Goal: Transaction & Acquisition: Purchase product/service

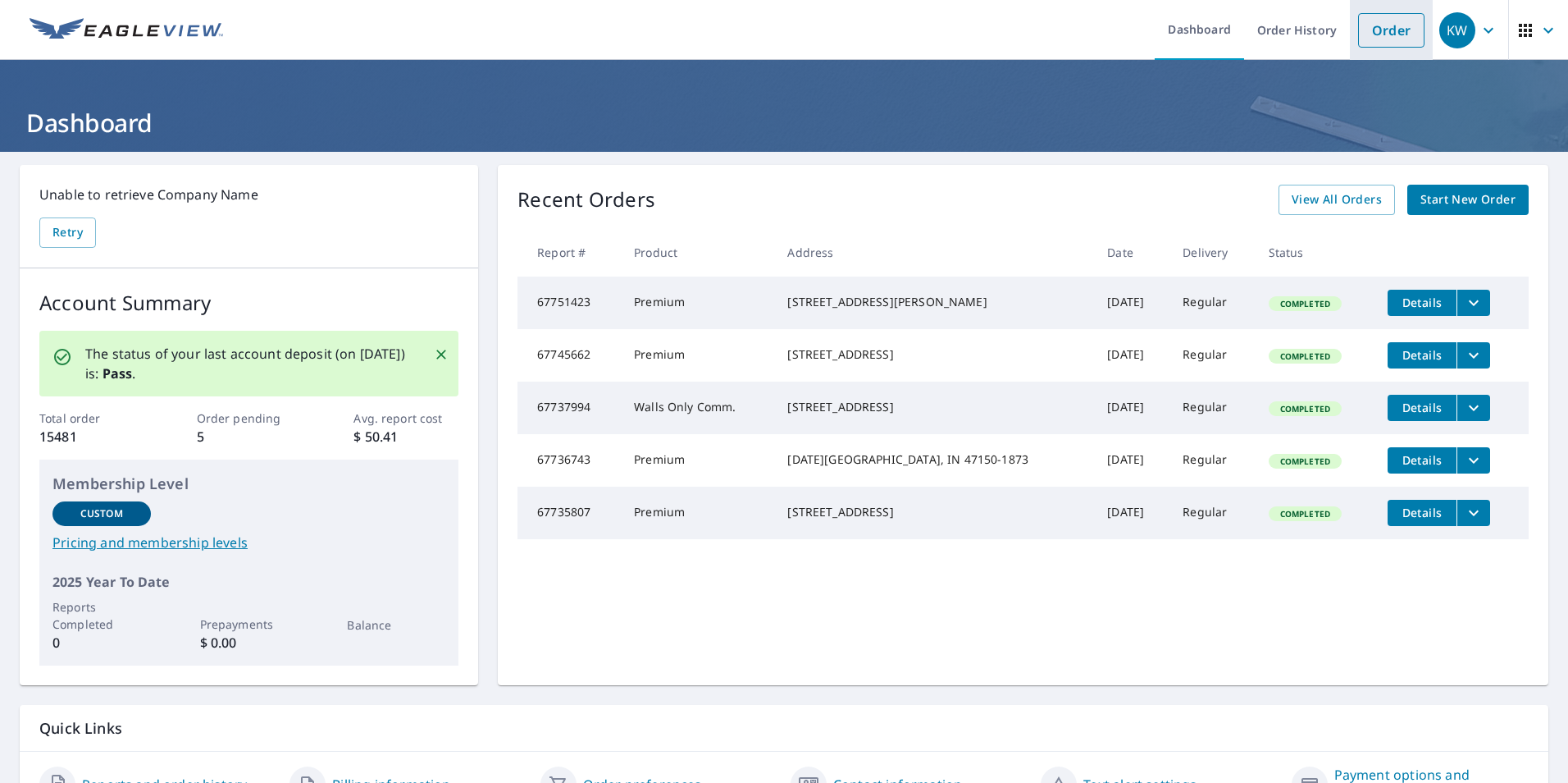
drag, startPoint x: 1392, startPoint y: 37, endPoint x: 1407, endPoint y: 47, distance: 18.0
click at [1392, 37] on link "Order" at bounding box center [1391, 30] width 66 height 34
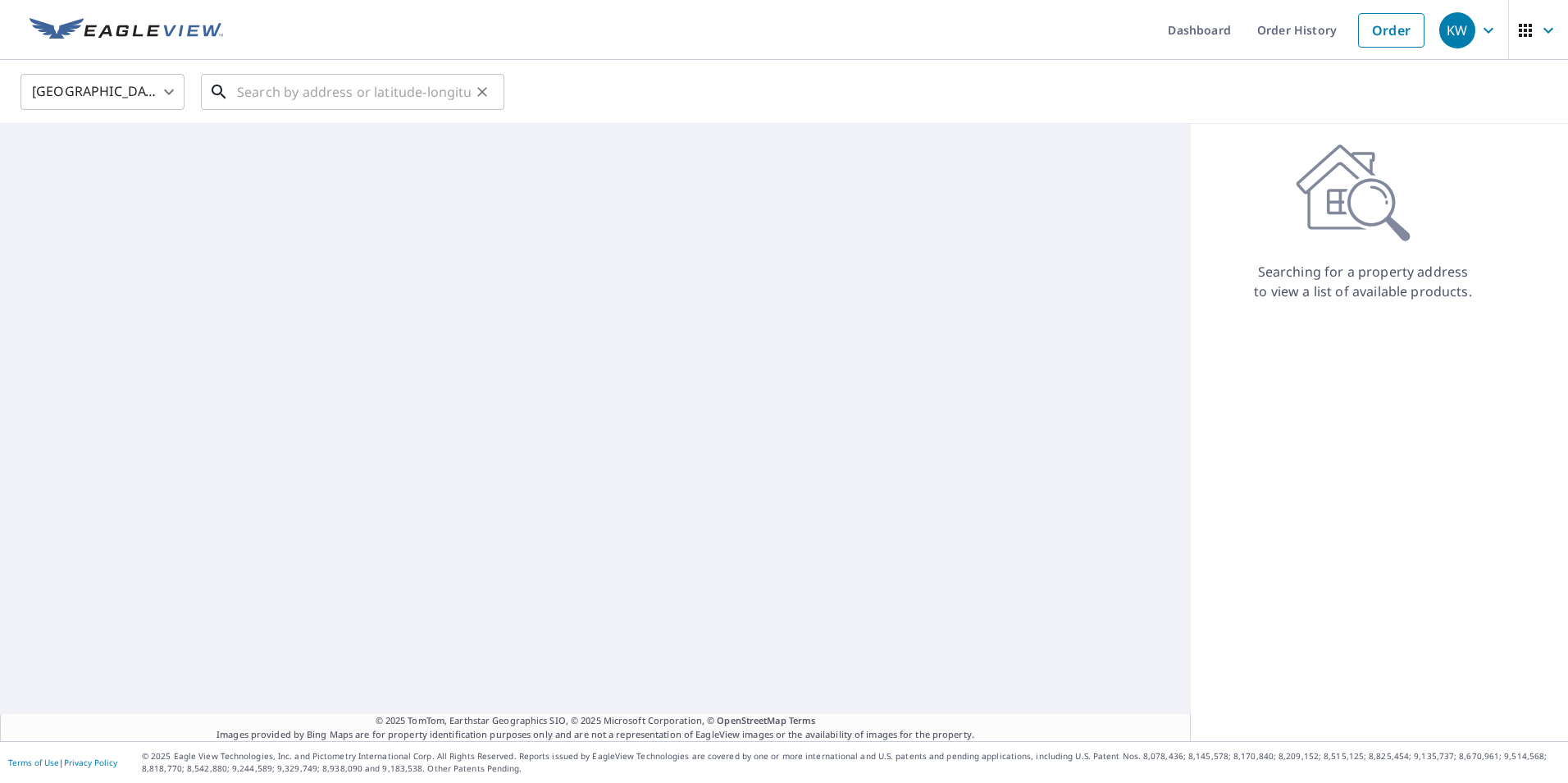
click at [380, 78] on input "text" at bounding box center [354, 92] width 234 height 46
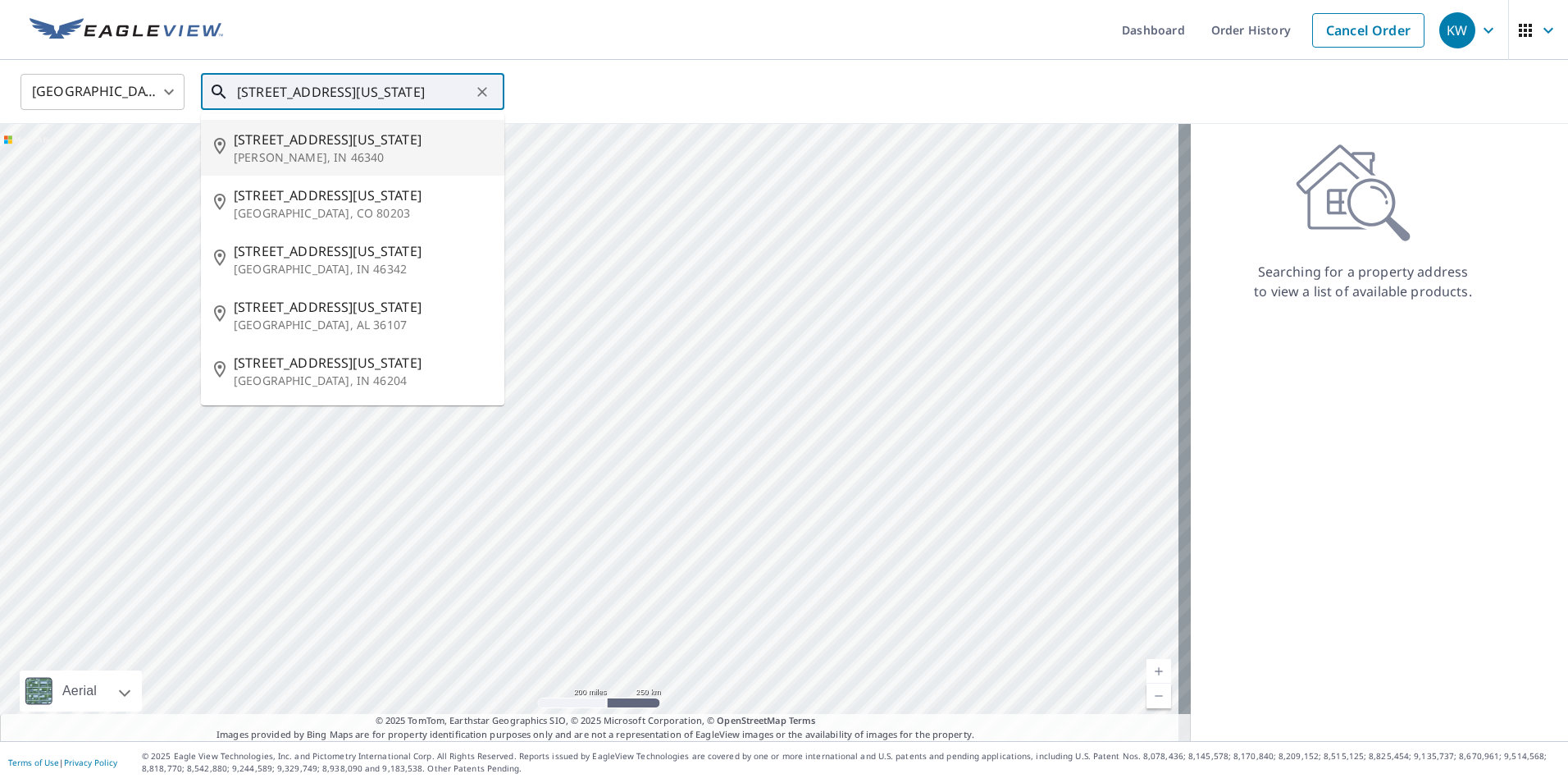
click at [266, 142] on span "[STREET_ADDRESS][US_STATE]" at bounding box center [363, 139] width 258 height 19
type input "[STREET_ADDRESS][US_STATE][PERSON_NAME]"
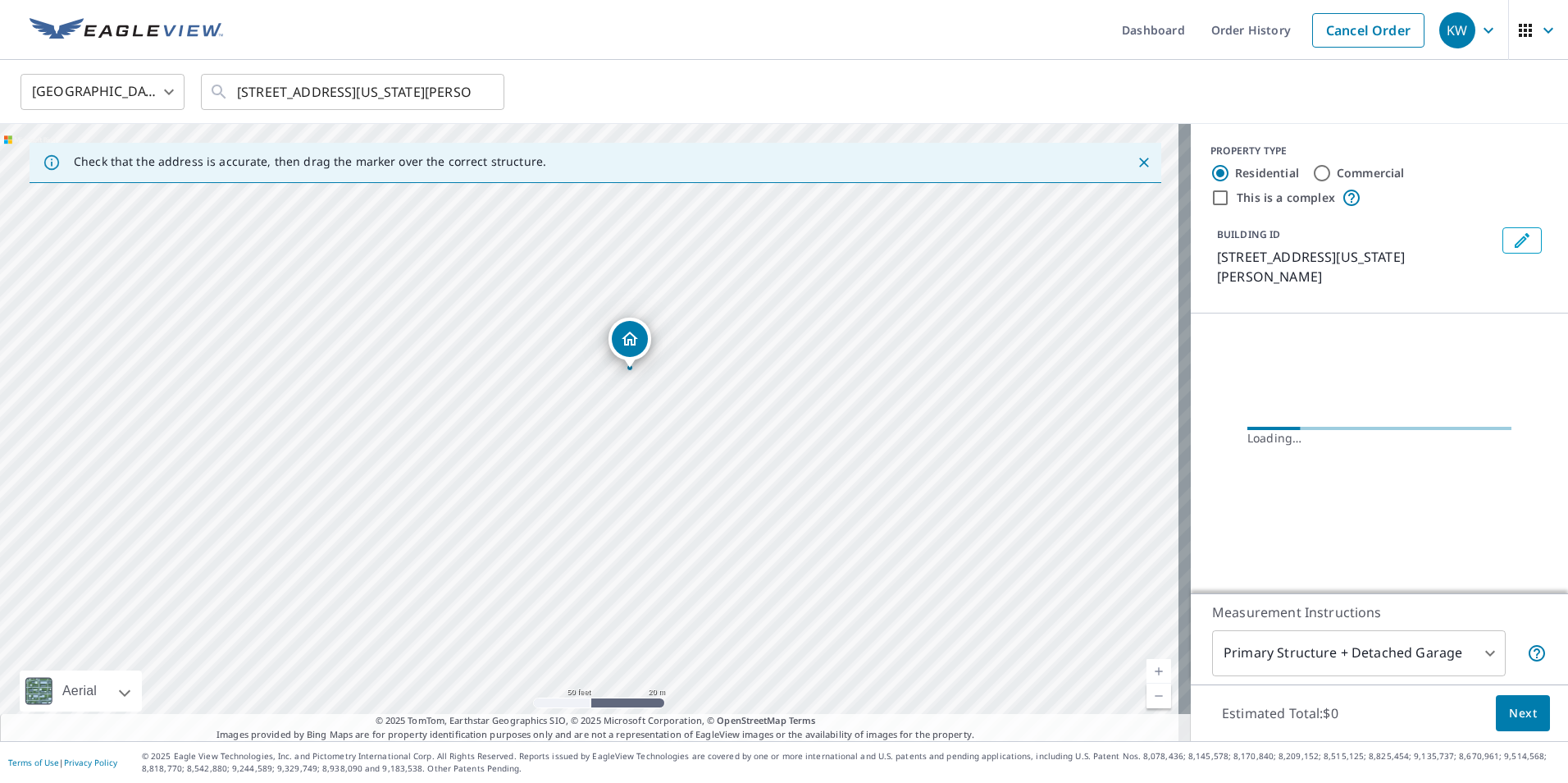
click at [612, 497] on div "[STREET_ADDRESS][US_STATE][PERSON_NAME]" at bounding box center [595, 432] width 1190 height 617
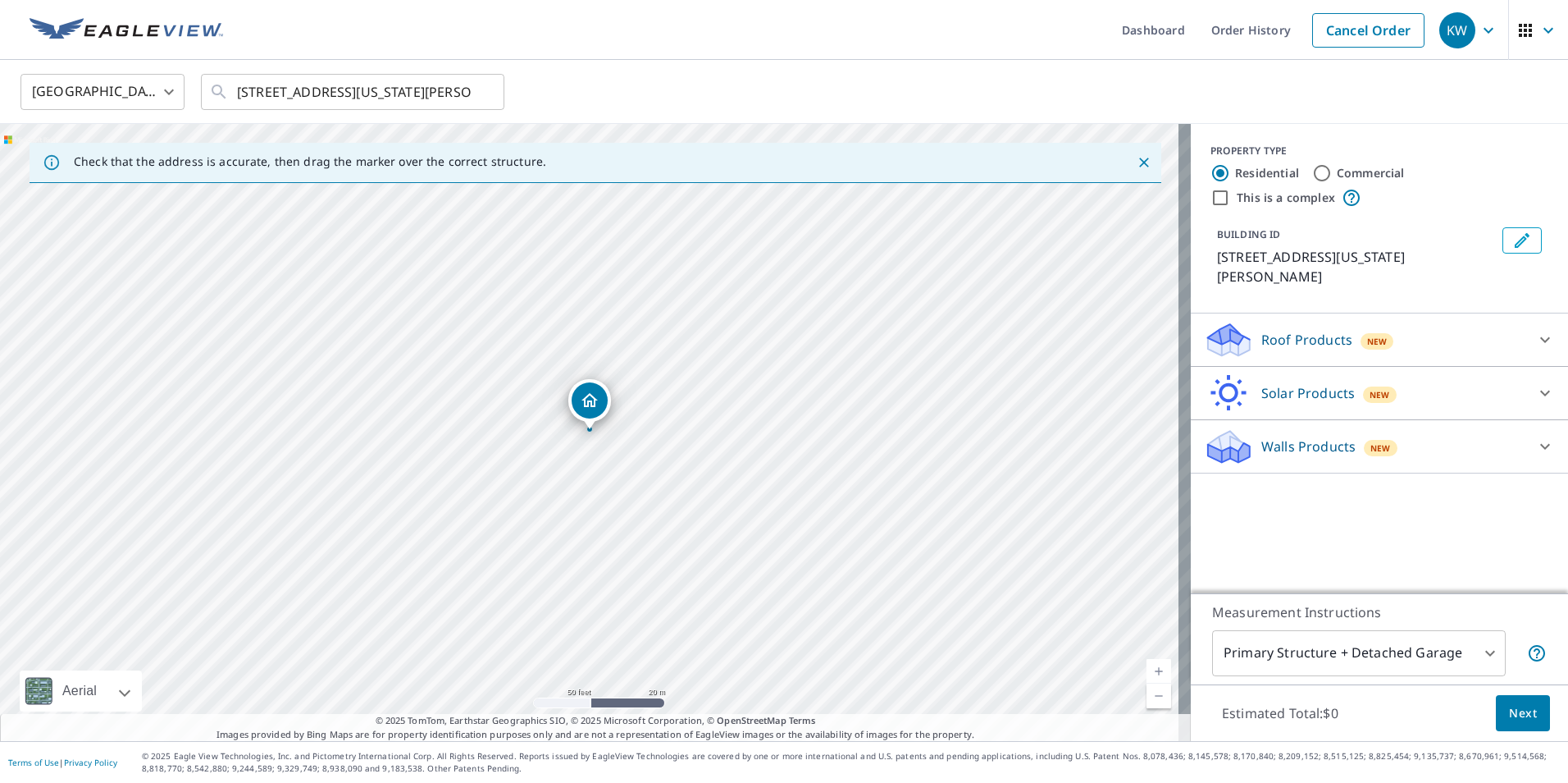
click at [1275, 330] on p "Roof Products" at bounding box center [1306, 340] width 91 height 19
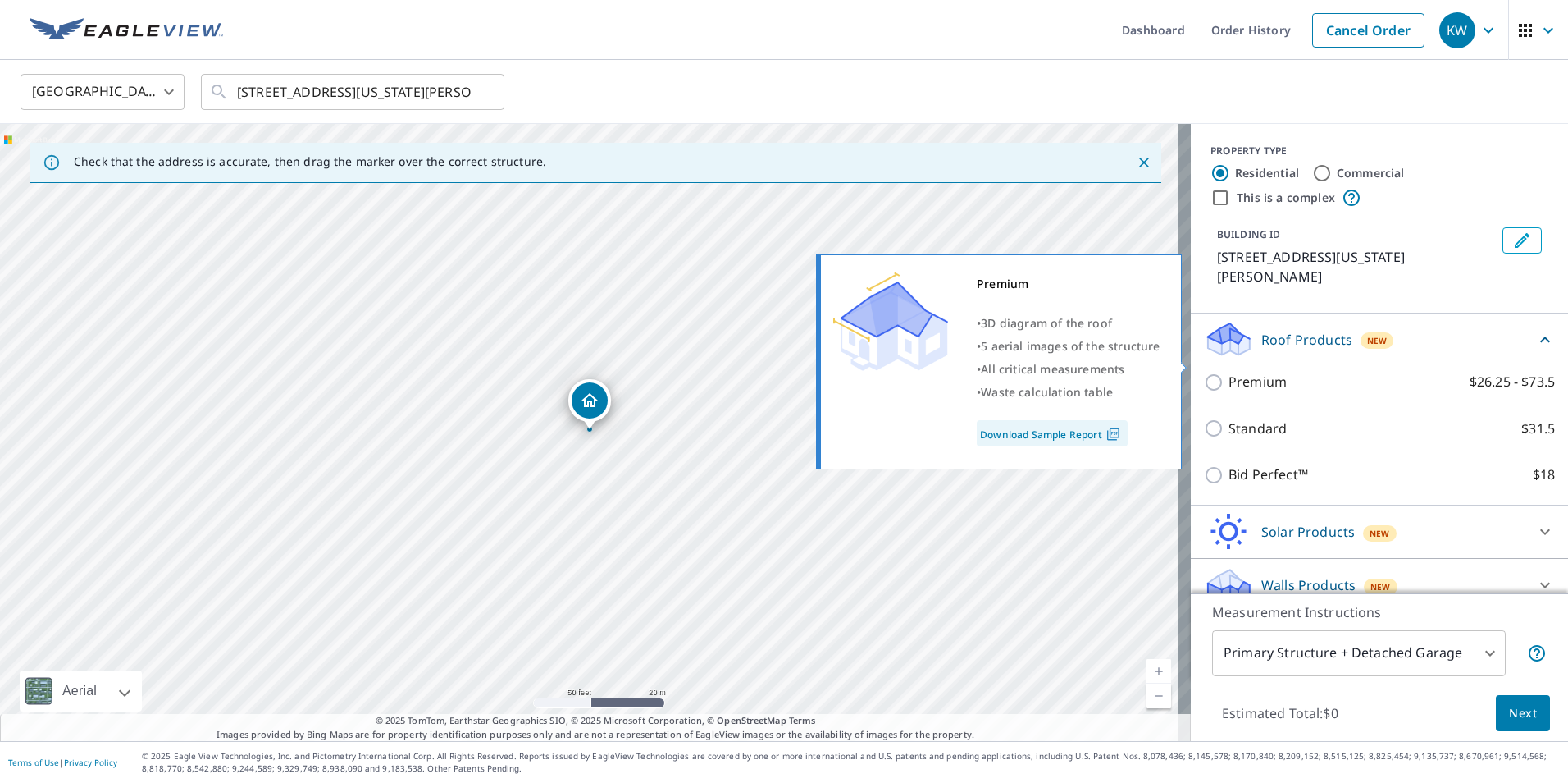
click at [1206, 373] on input "Premium $26.25 - $73.5" at bounding box center [1216, 382] width 25 height 19
checkbox input "true"
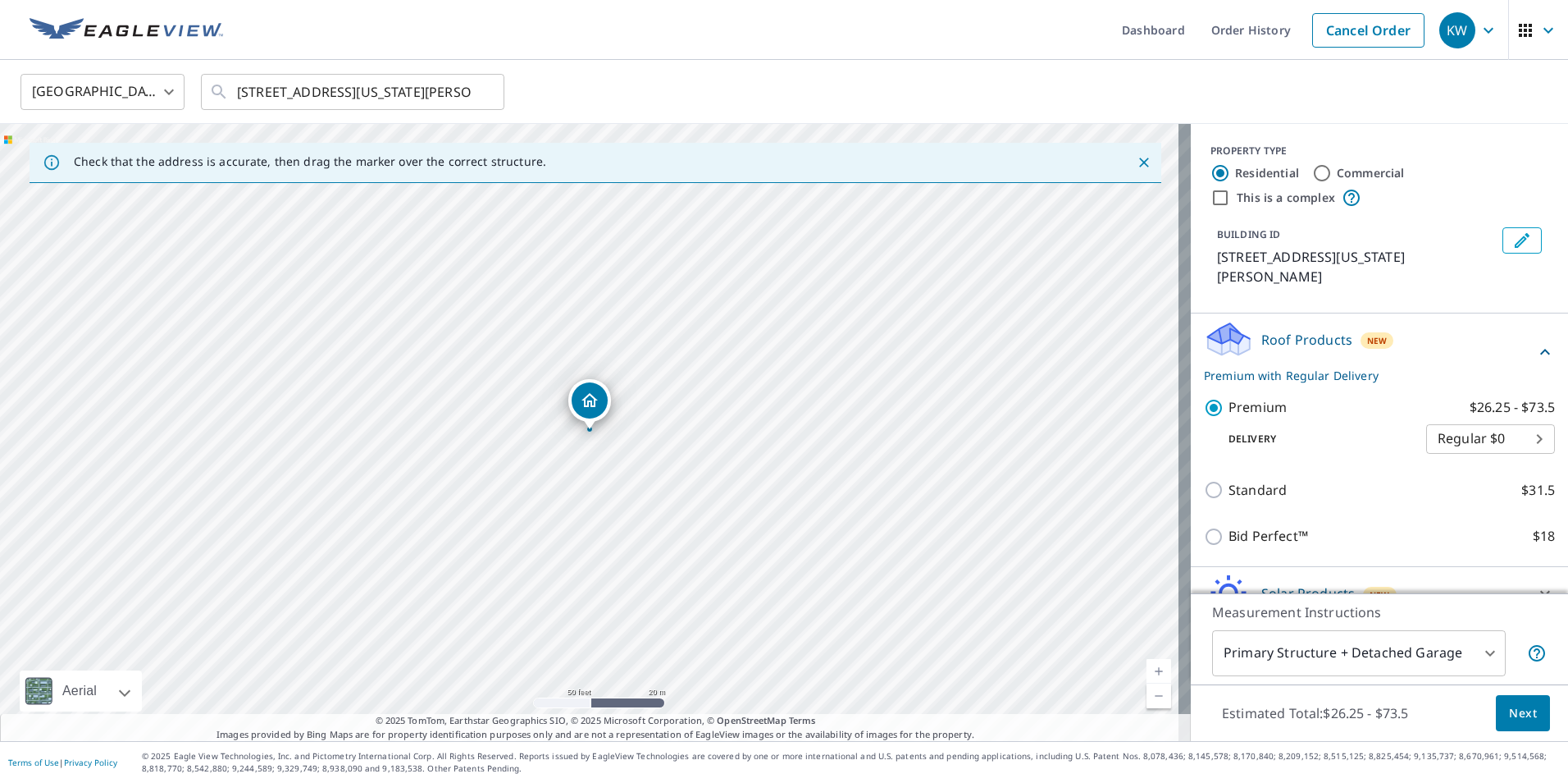
click at [1519, 725] on button "Next" at bounding box center [1522, 713] width 54 height 37
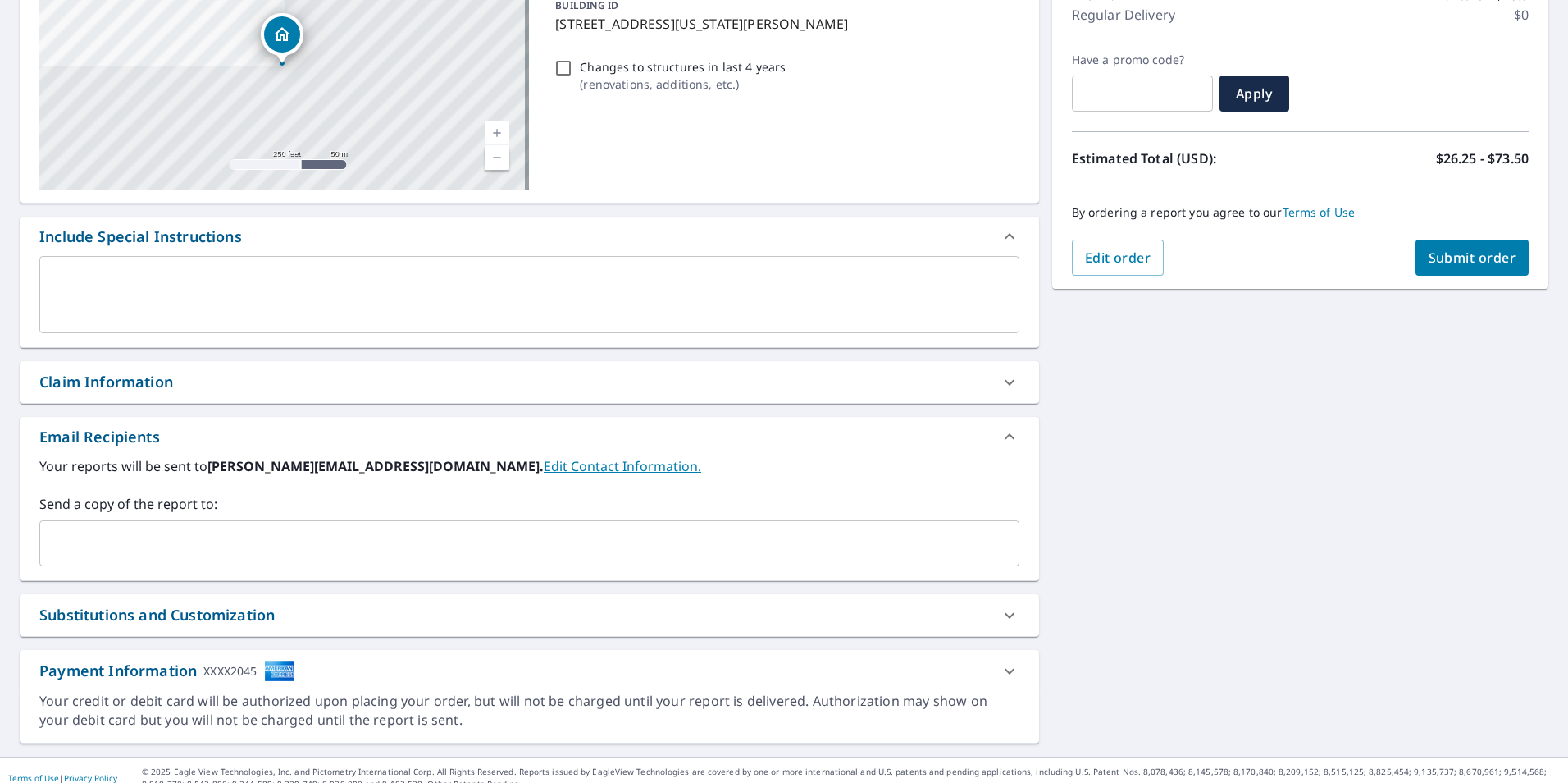
scroll to position [246, 0]
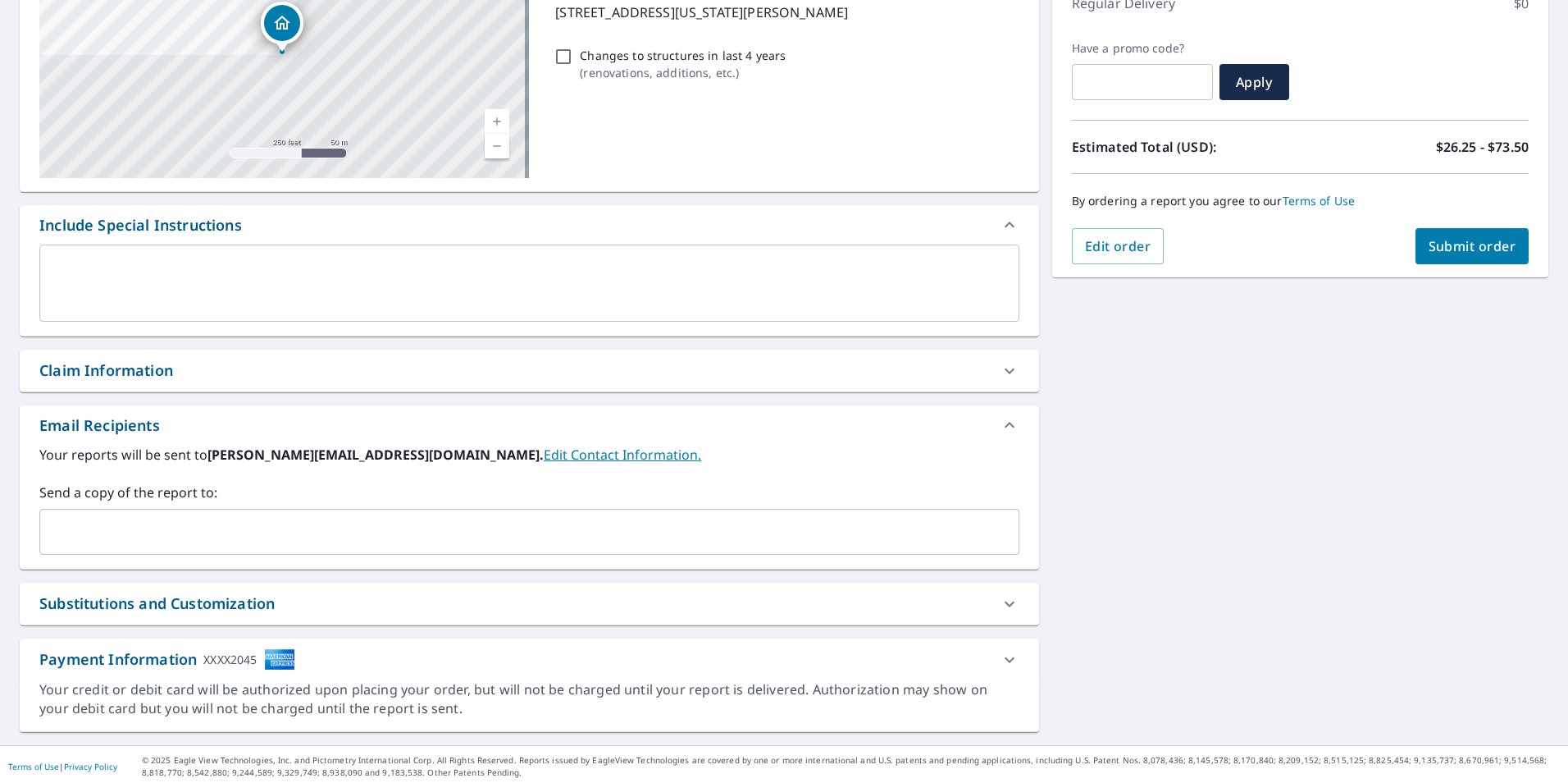
click at [166, 377] on div "Claim Information" at bounding box center [106, 370] width 133 height 22
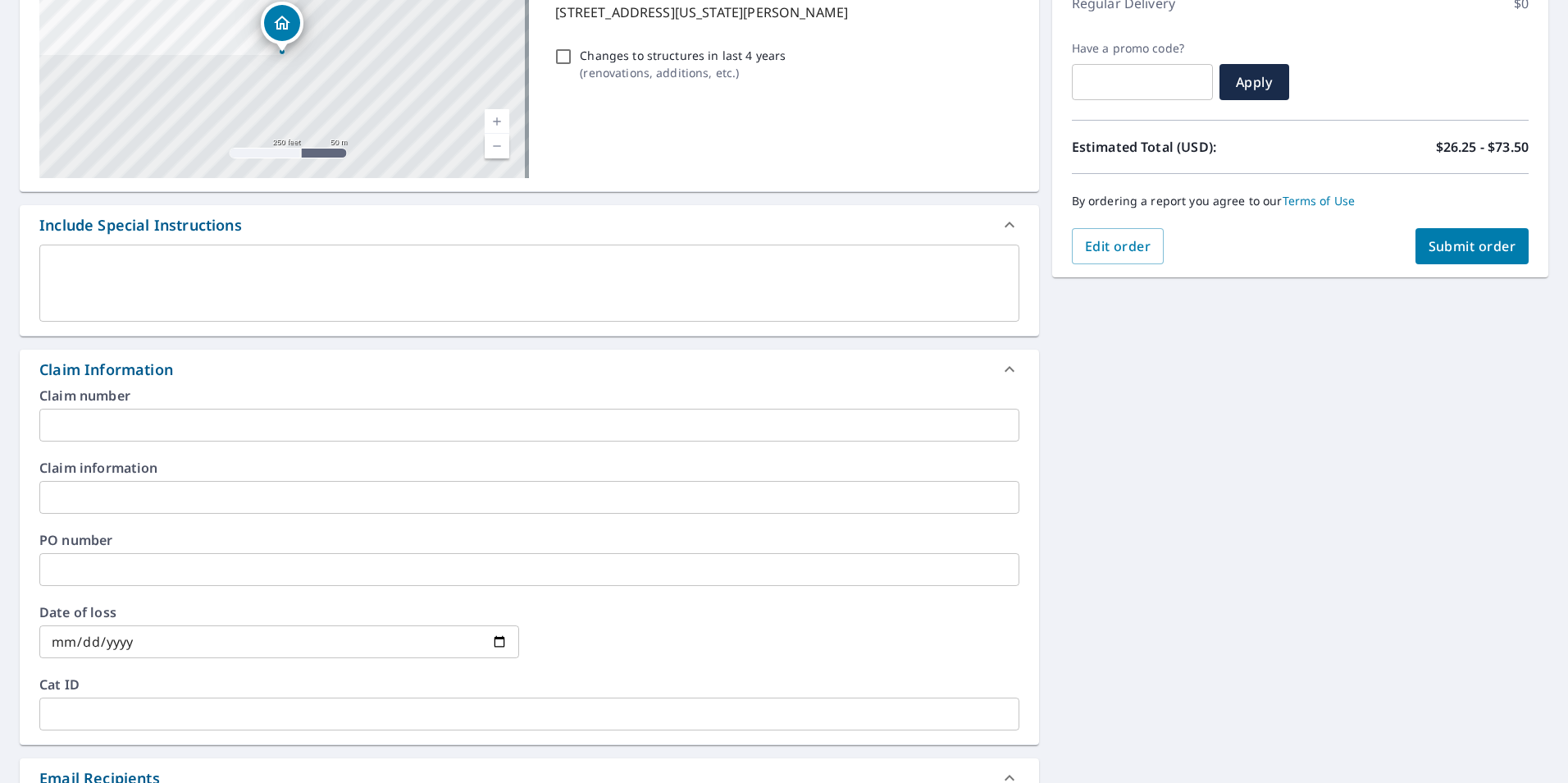
drag, startPoint x: 292, startPoint y: 434, endPoint x: 305, endPoint y: 434, distance: 13.0
click at [292, 434] on input "text" at bounding box center [529, 425] width 980 height 33
click at [88, 425] on input "text" at bounding box center [529, 425] width 980 height 33
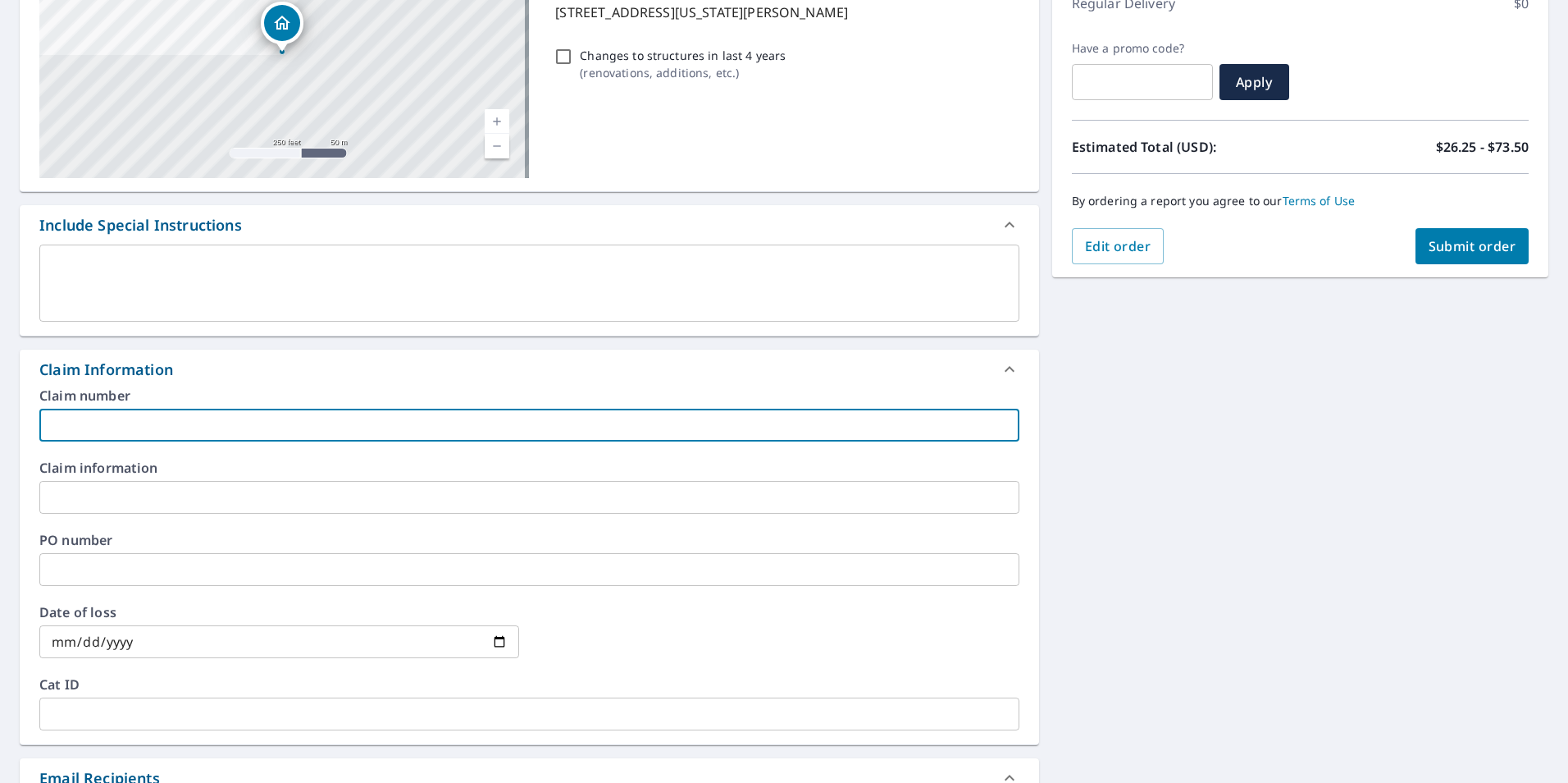
paste input "R194180 Van Syoc"
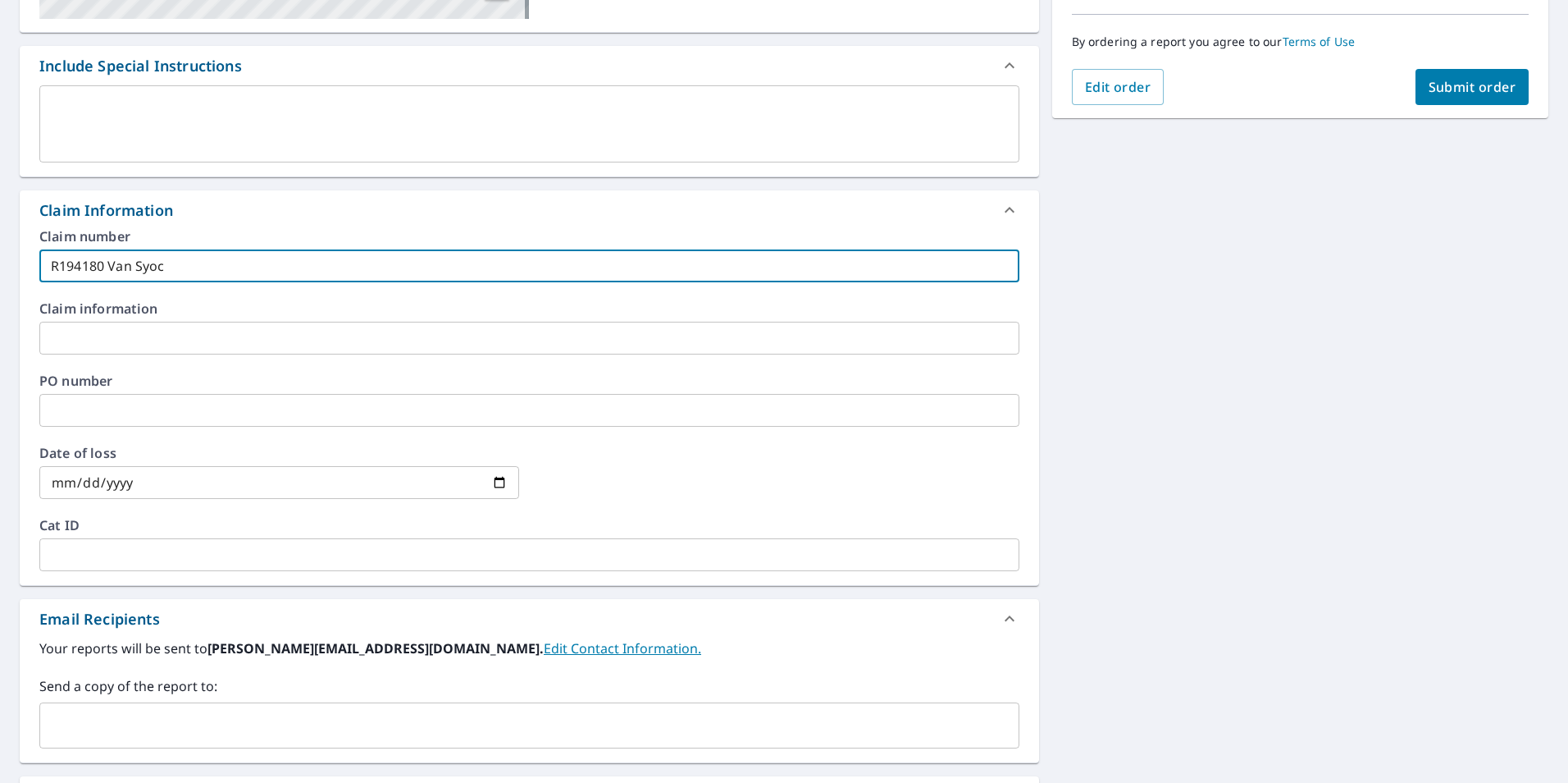
scroll to position [410, 0]
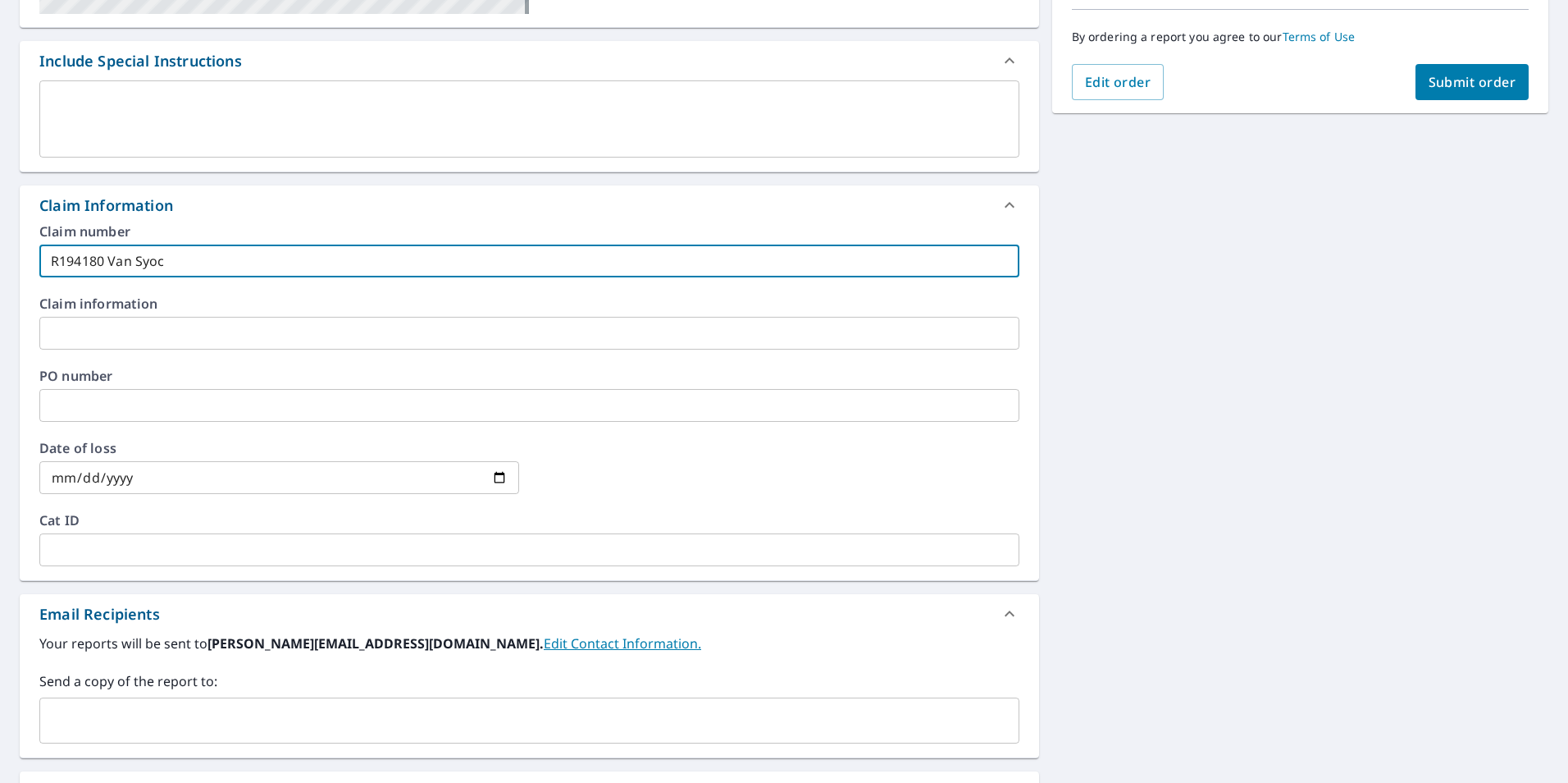
type input "R194180 Van Syoc"
click at [203, 711] on input "text" at bounding box center [517, 719] width 941 height 31
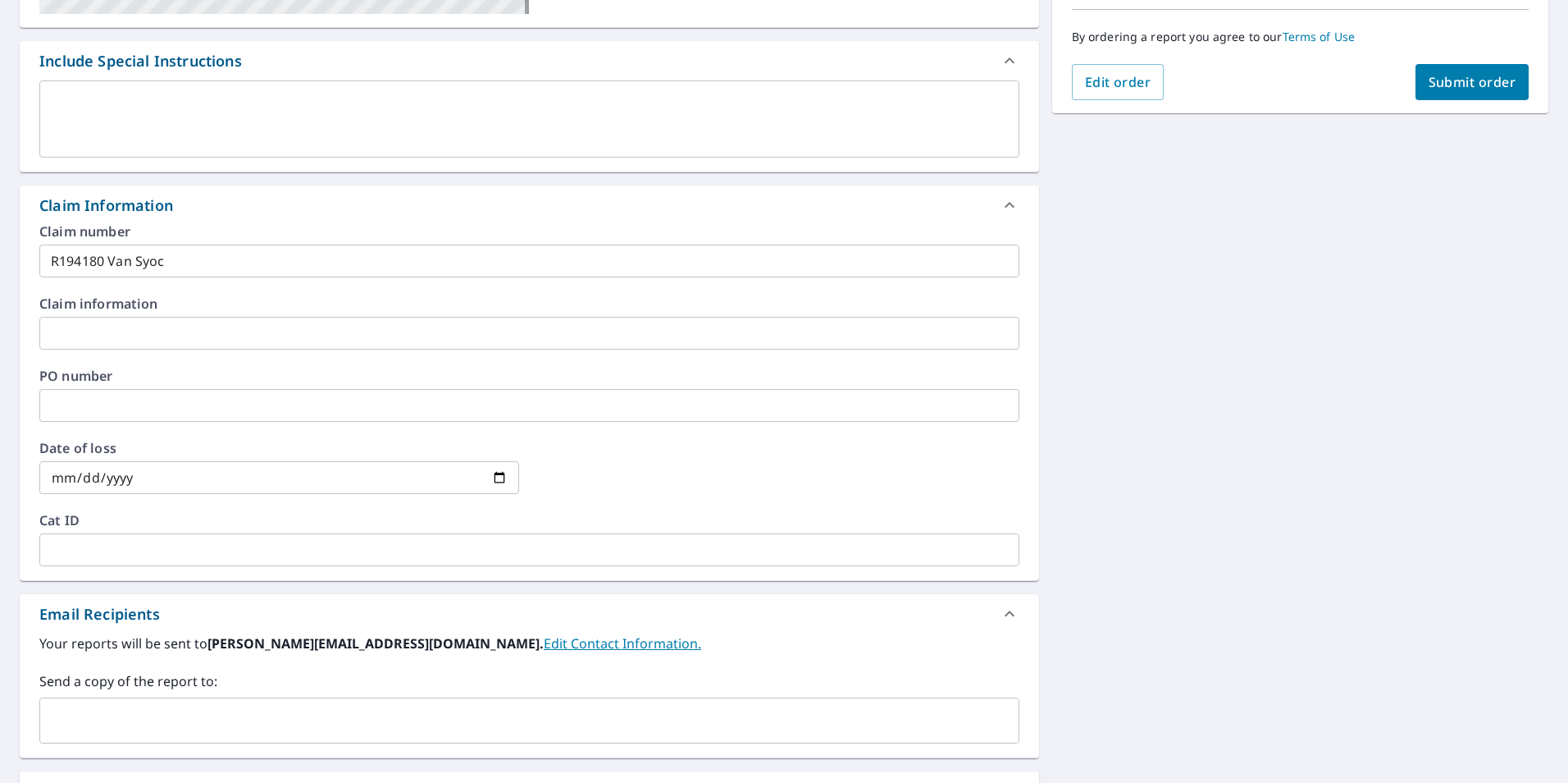
click at [71, 714] on input "text" at bounding box center [517, 719] width 941 height 31
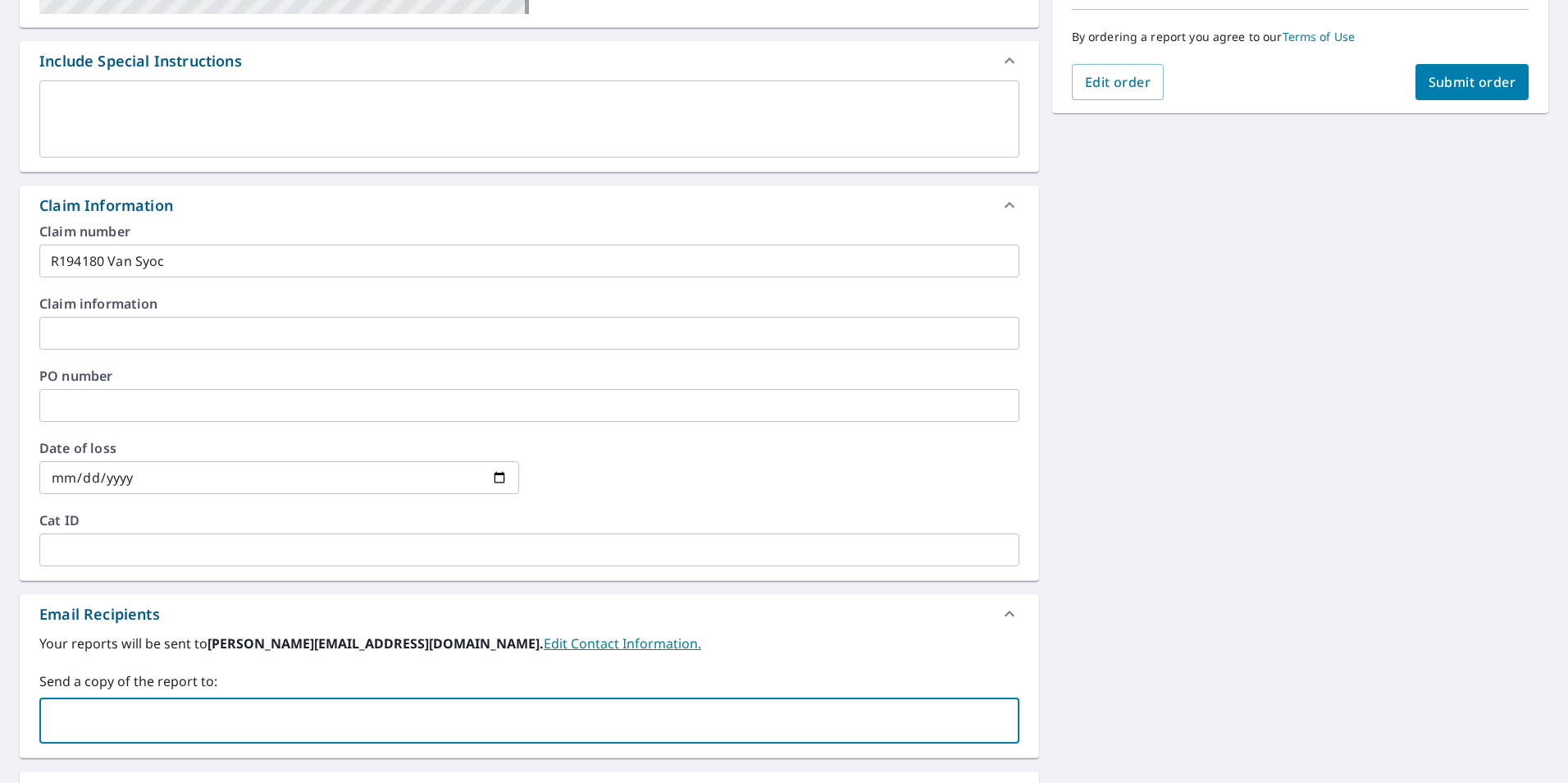
paste input "[EMAIL_ADDRESS][DOMAIN_NAME]"
type input "[EMAIL_ADDRESS][DOMAIN_NAME]"
click at [633, 486] on div at bounding box center [779, 478] width 480 height 72
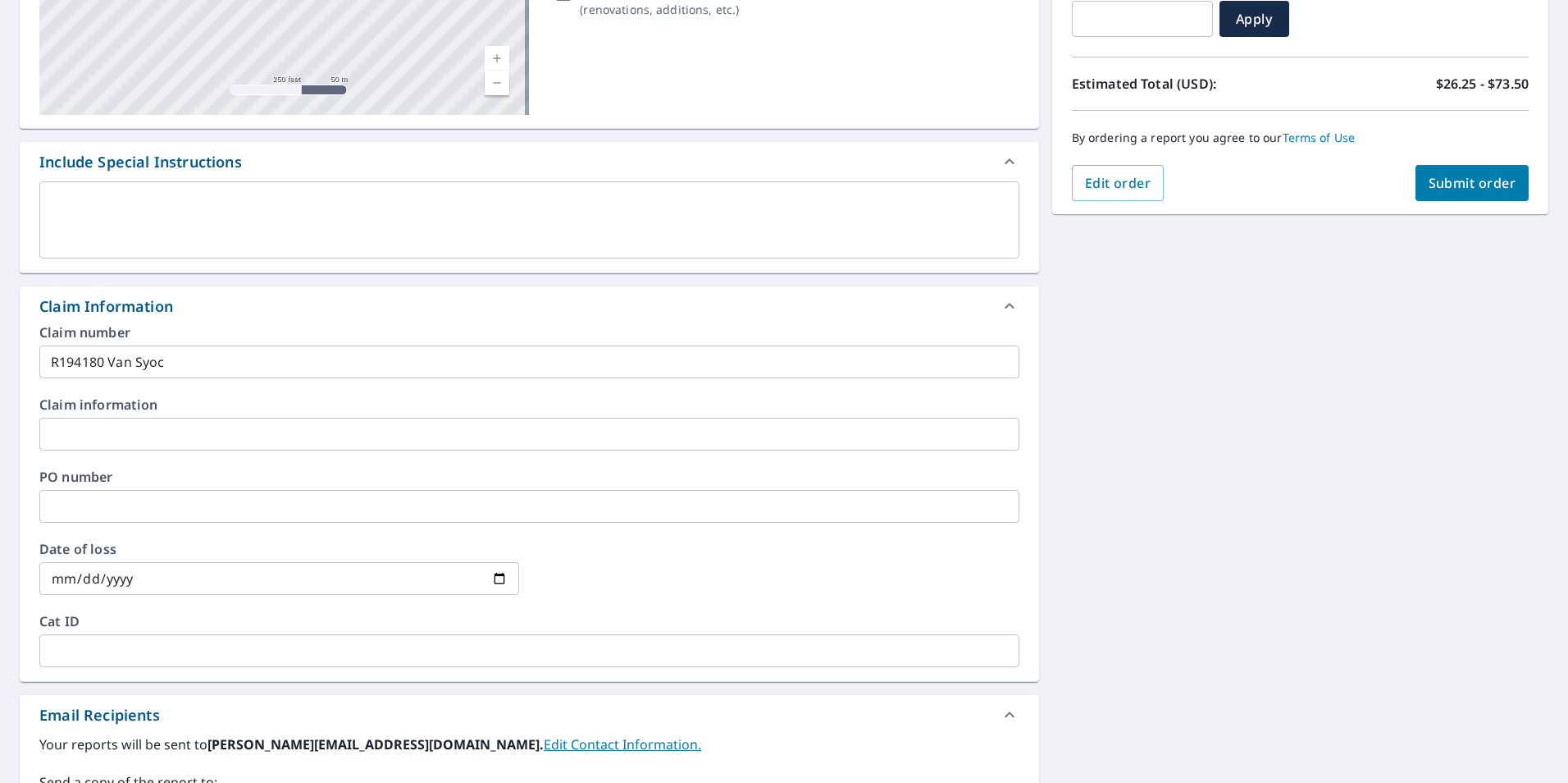
scroll to position [0, 0]
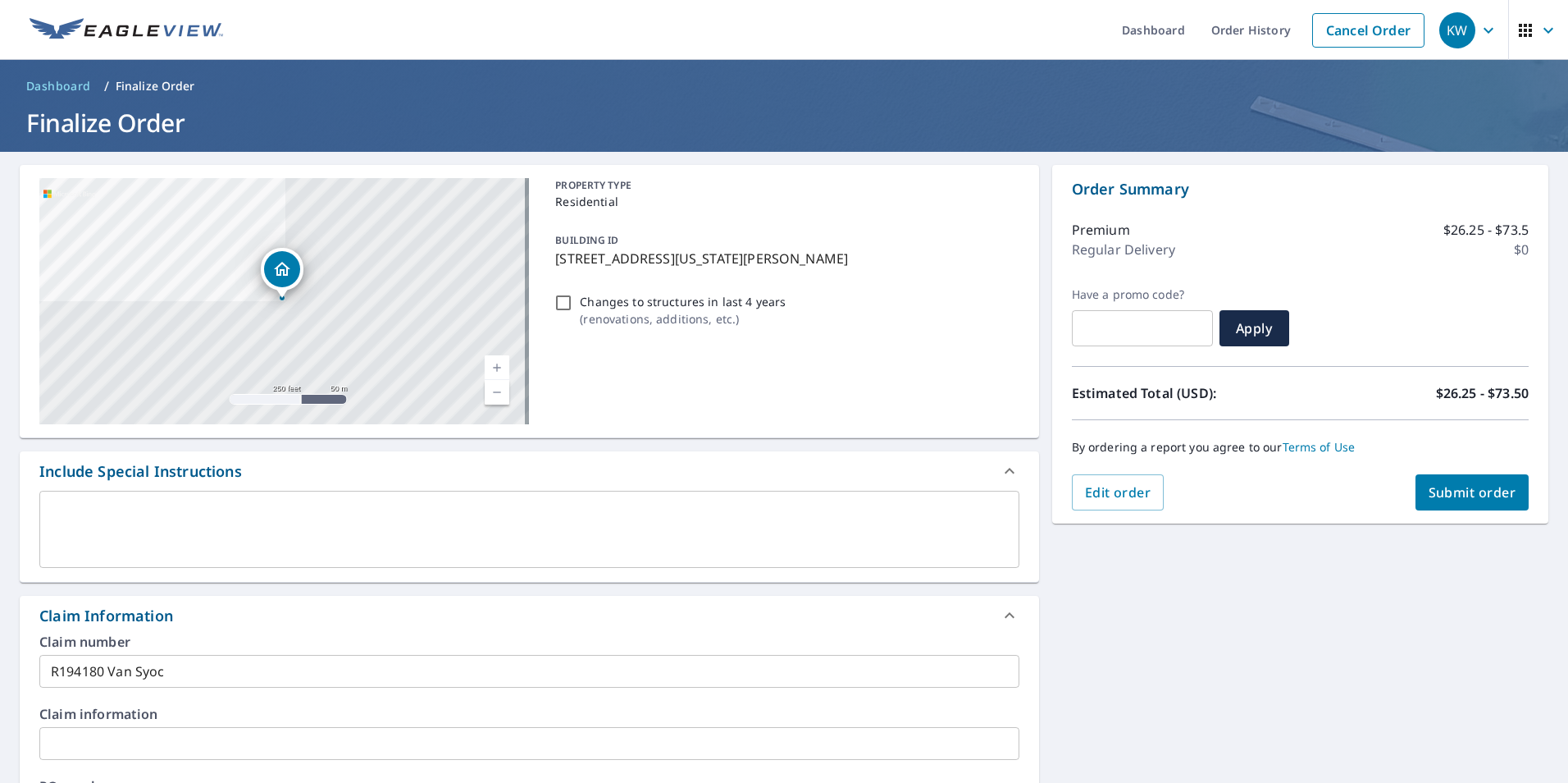
click at [1462, 489] on span "Submit order" at bounding box center [1472, 492] width 87 height 18
